Goal: Navigation & Orientation: Find specific page/section

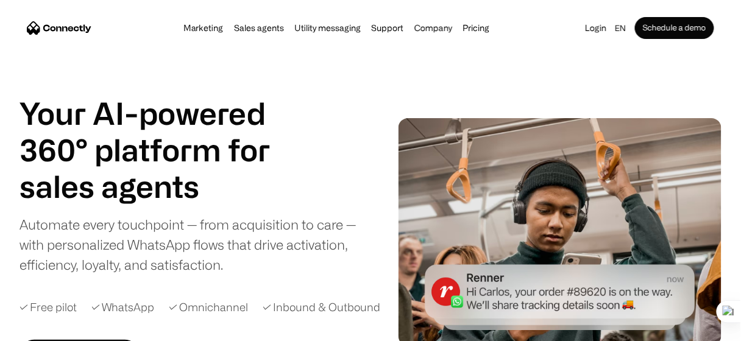
click at [196, 21] on div "Marketing Sales agents Utility messaging Support Company About us Careers Conta…" at bounding box center [336, 27] width 317 height 17
click at [197, 30] on link "Marketing" at bounding box center [204, 28] width 48 height 10
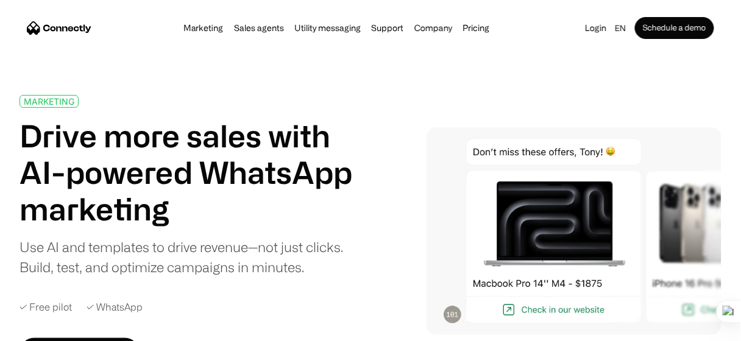
scroll to position [189, 0]
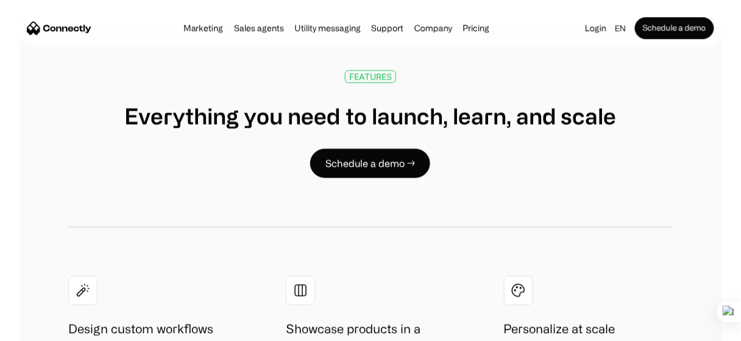
scroll to position [1927, 0]
